Goal: Transaction & Acquisition: Purchase product/service

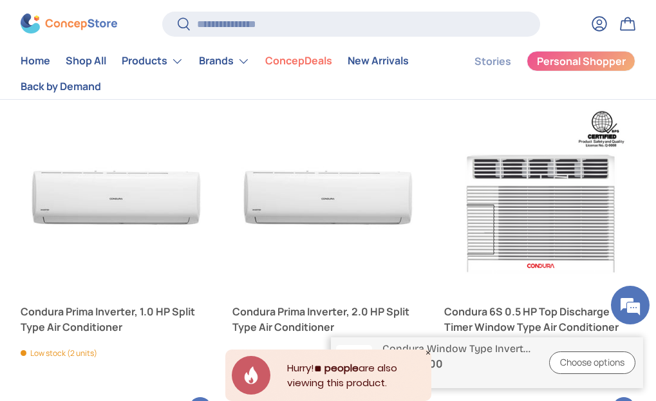
scroll to position [4289, 0]
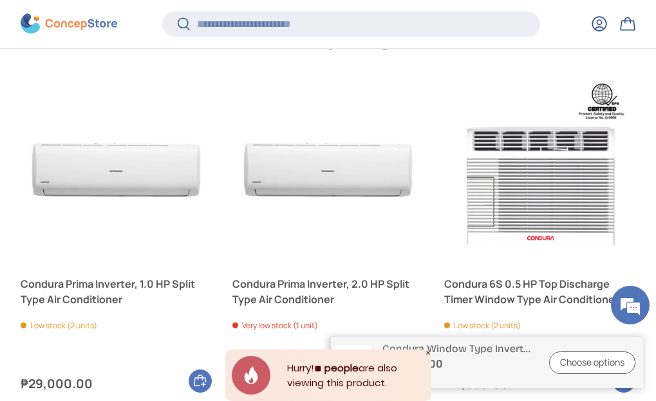
drag, startPoint x: 0, startPoint y: 0, endPoint x: 665, endPoint y: 415, distance: 783.4
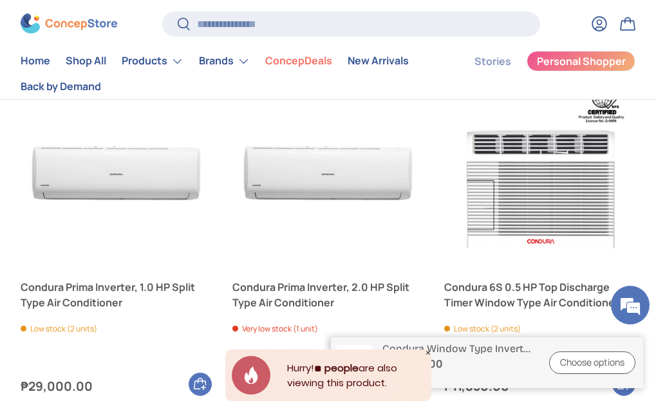
scroll to position [4291, 0]
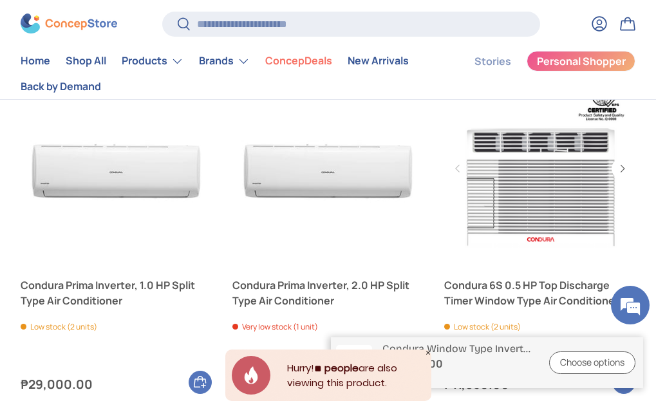
click at [444, 278] on link "Condura 6S 0.5 HP Top Discharge Timer Window Type Air Conditioner" at bounding box center [539, 293] width 191 height 31
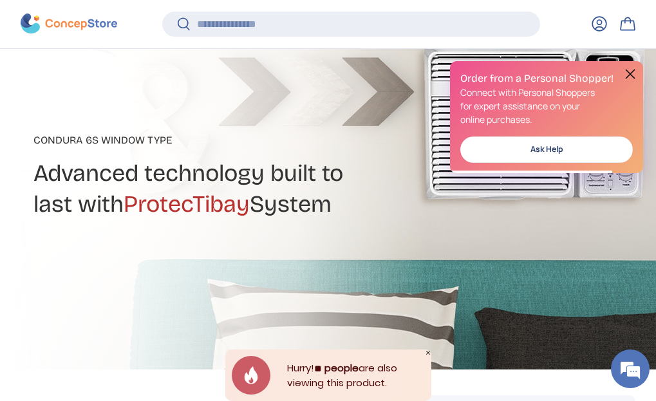
scroll to position [226, 0]
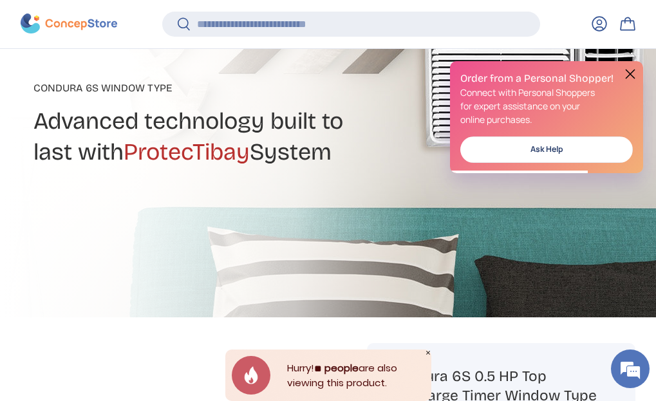
click at [627, 69] on button at bounding box center [630, 73] width 15 height 15
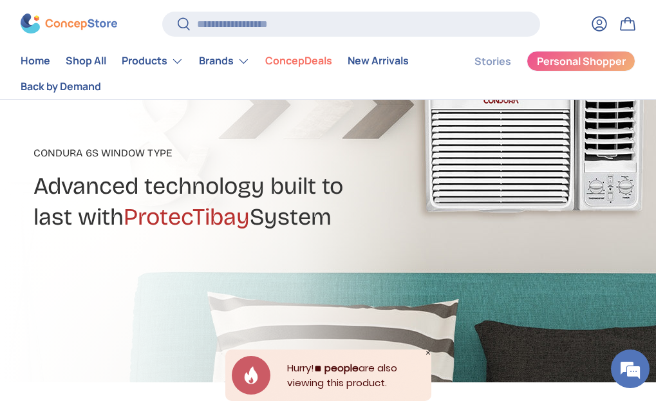
scroll to position [0, 0]
